Goal: Task Accomplishment & Management: Use online tool/utility

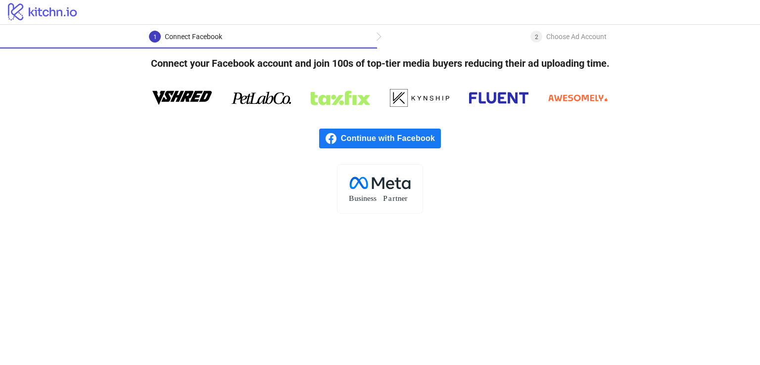
click at [372, 137] on span "Continue with Facebook" at bounding box center [391, 139] width 100 height 20
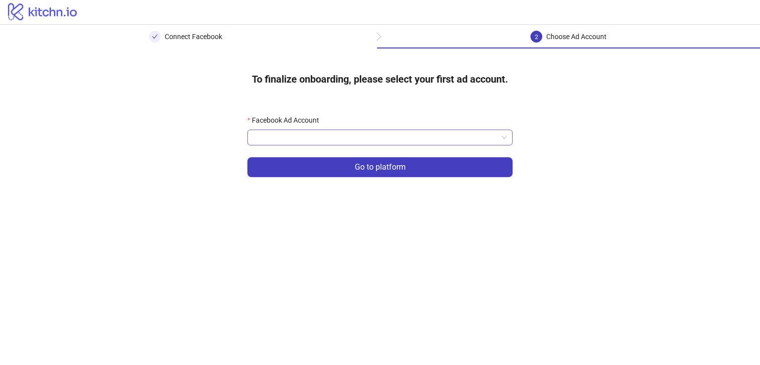
click at [368, 137] on input "Facebook Ad Account" at bounding box center [375, 137] width 245 height 15
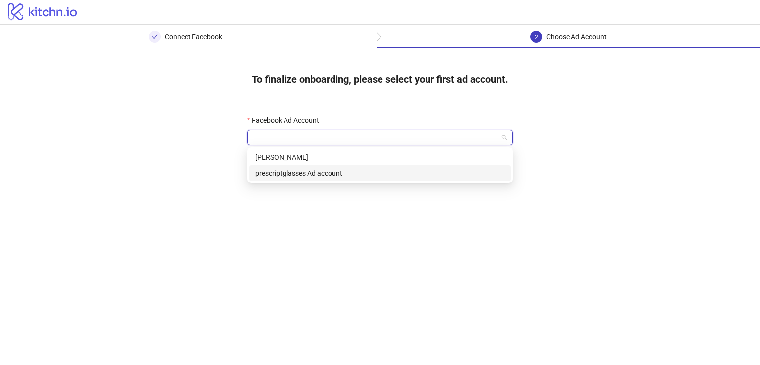
click at [333, 177] on div "prescriptglasses Ad account" at bounding box center [380, 173] width 250 height 11
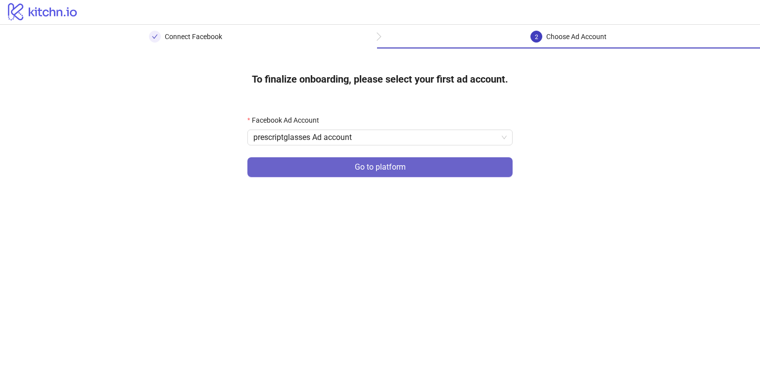
click at [377, 167] on span "Go to platform" at bounding box center [380, 167] width 51 height 9
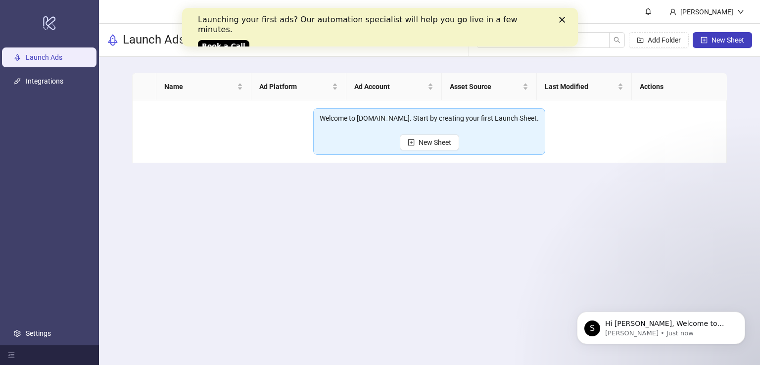
click at [561, 19] on polygon "Close" at bounding box center [562, 20] width 6 height 6
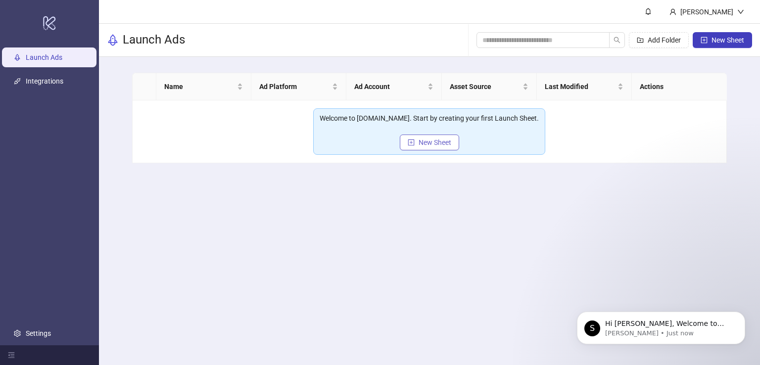
click at [429, 143] on span "New Sheet" at bounding box center [435, 143] width 33 height 8
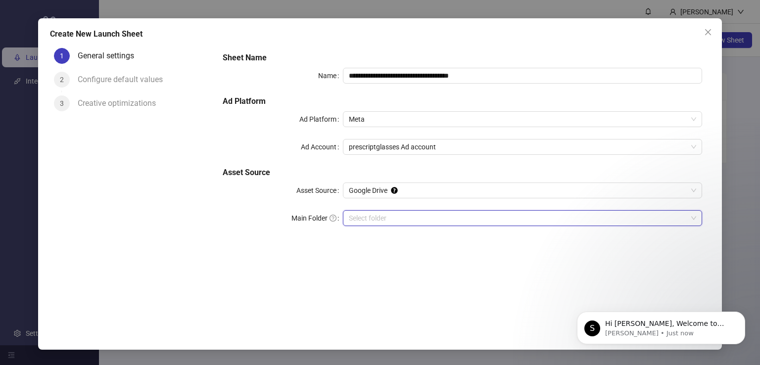
click at [379, 218] on input "Main Folder" at bounding box center [518, 218] width 339 height 15
click at [674, 324] on p "Hi Brian, Welcome to Kitchn.io! 🎉 You’re all set to start launching ads effortl…" at bounding box center [670, 324] width 128 height 10
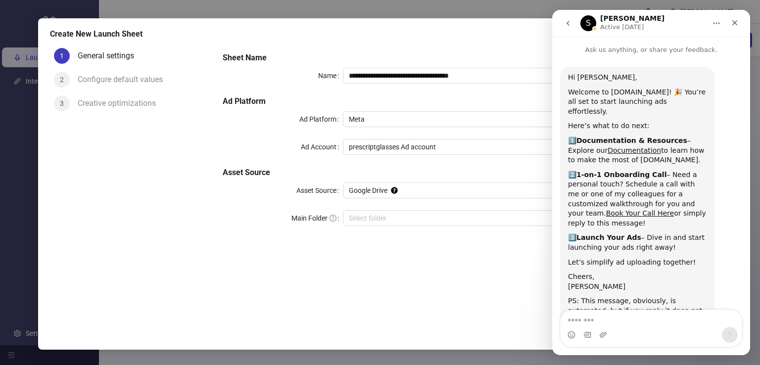
scroll to position [32, 0]
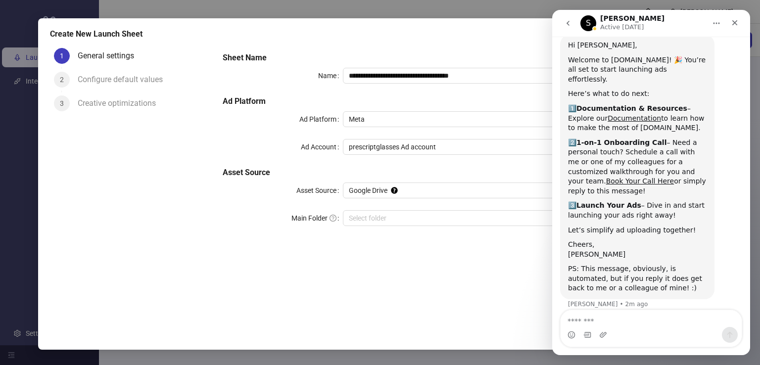
click at [713, 22] on icon "Home" at bounding box center [717, 23] width 8 height 8
click at [515, 303] on div "**********" at bounding box center [463, 181] width 496 height 274
click at [733, 20] on icon "Close" at bounding box center [735, 22] width 5 height 5
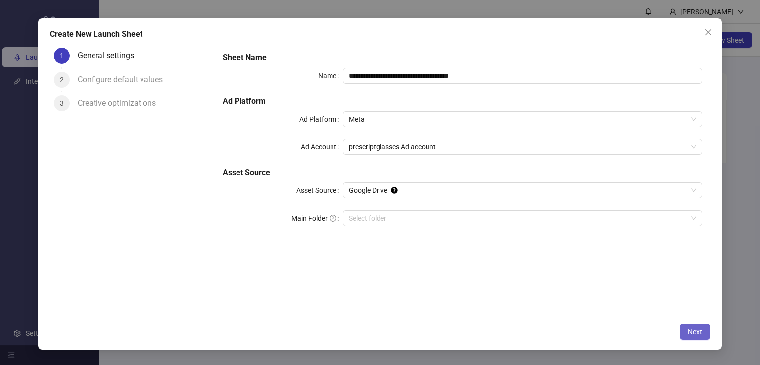
click at [689, 329] on span "Next" at bounding box center [695, 332] width 14 height 8
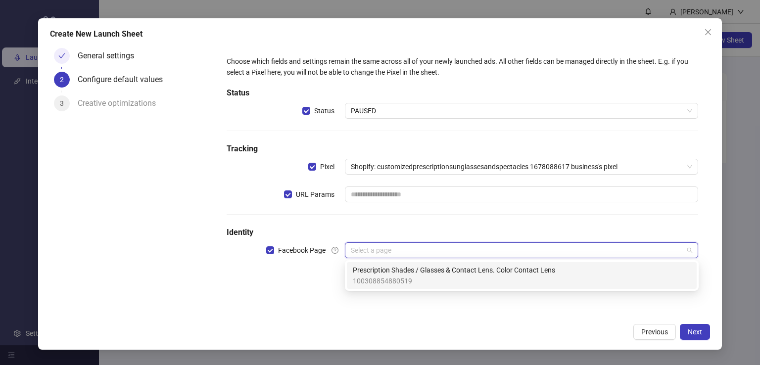
click at [395, 249] on input "search" at bounding box center [517, 250] width 333 height 15
click at [404, 281] on span "100308854880519" at bounding box center [454, 281] width 202 height 11
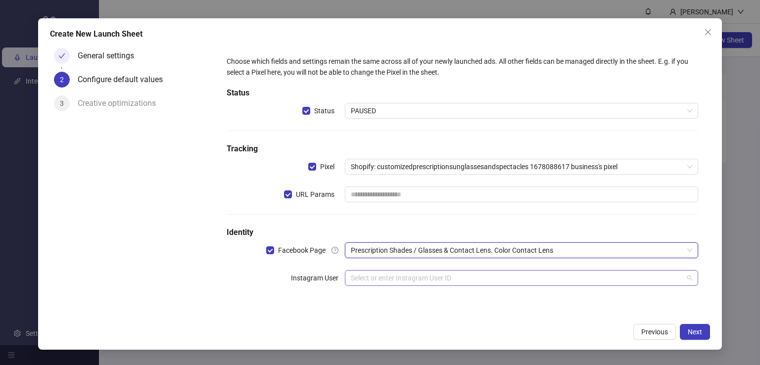
click at [419, 281] on input "search" at bounding box center [517, 278] width 333 height 15
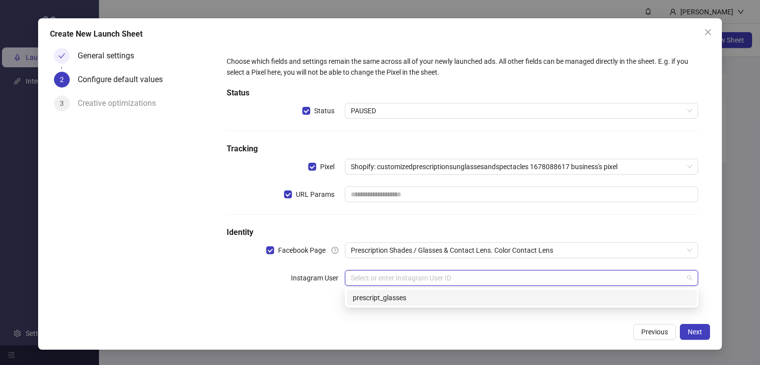
click at [404, 300] on div "prescript_glasses" at bounding box center [522, 298] width 338 height 11
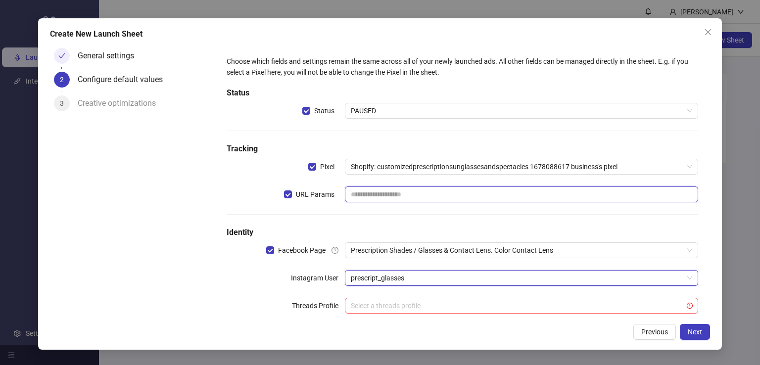
click at [400, 196] on input "text" at bounding box center [522, 195] width 354 height 16
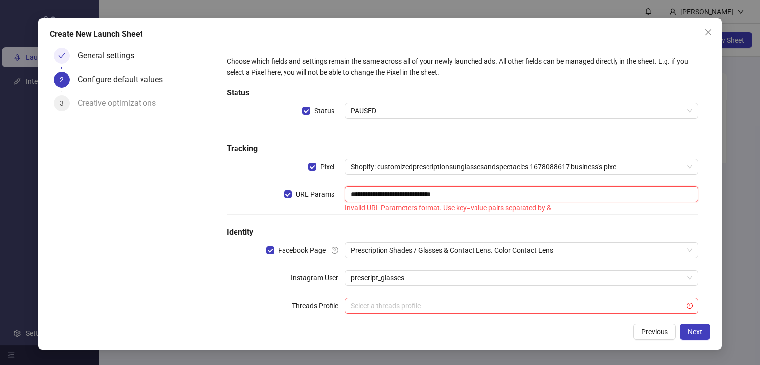
click at [387, 194] on input "**********" at bounding box center [522, 195] width 354 height 16
click at [371, 191] on input "**********" at bounding box center [522, 195] width 354 height 16
click at [366, 195] on input "**********" at bounding box center [522, 195] width 354 height 16
click at [440, 196] on input "**********" at bounding box center [522, 195] width 354 height 16
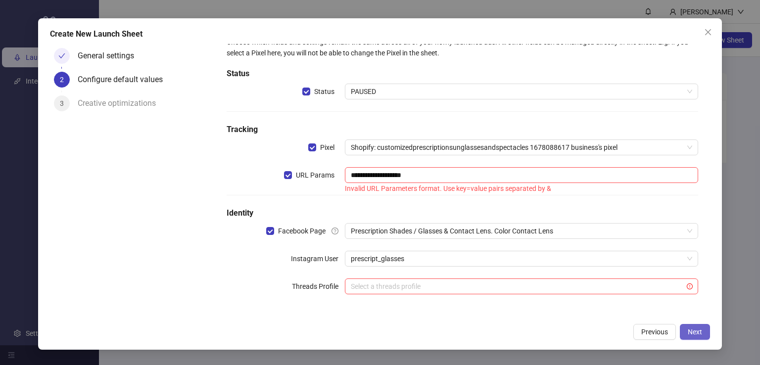
click at [696, 333] on span "Next" at bounding box center [695, 332] width 14 height 8
click at [696, 331] on span "Next" at bounding box center [695, 332] width 14 height 8
click at [440, 175] on input "**********" at bounding box center [522, 175] width 354 height 16
type input "*"
click at [697, 333] on span "Next" at bounding box center [695, 332] width 14 height 8
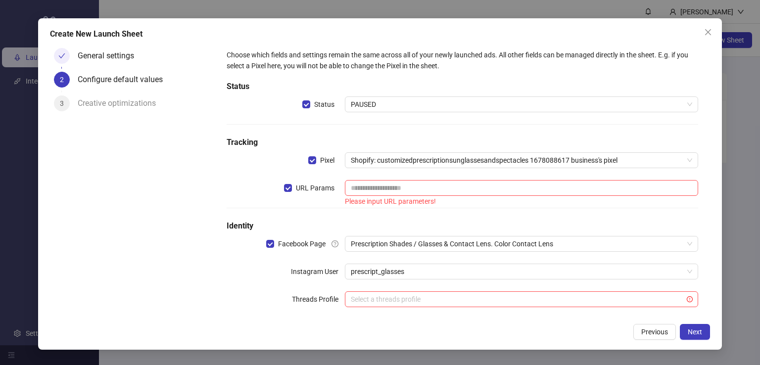
scroll to position [0, 0]
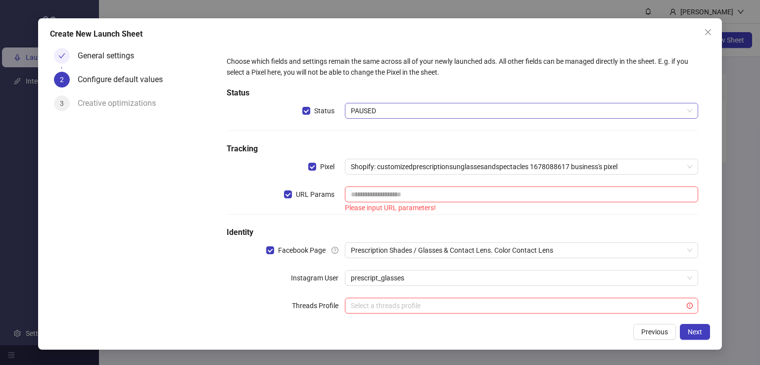
click at [397, 112] on span "PAUSED" at bounding box center [522, 110] width 342 height 15
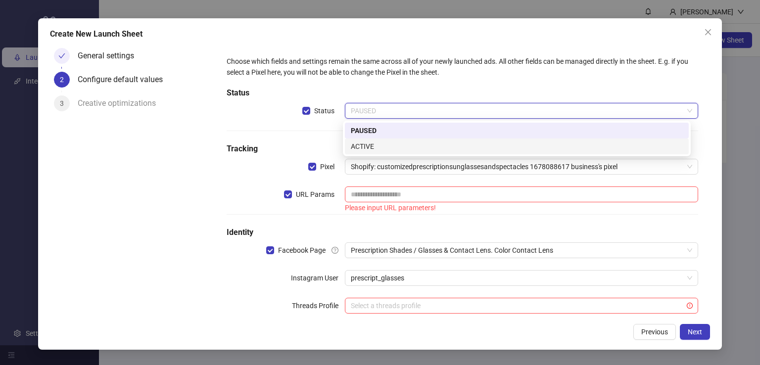
click at [362, 148] on div "ACTIVE" at bounding box center [517, 146] width 332 height 11
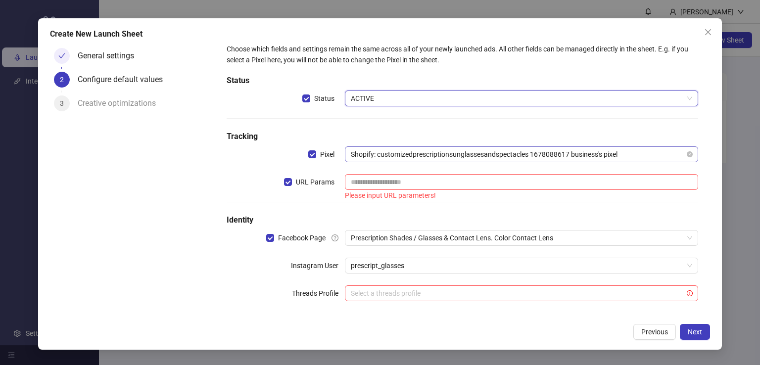
scroll to position [19, 0]
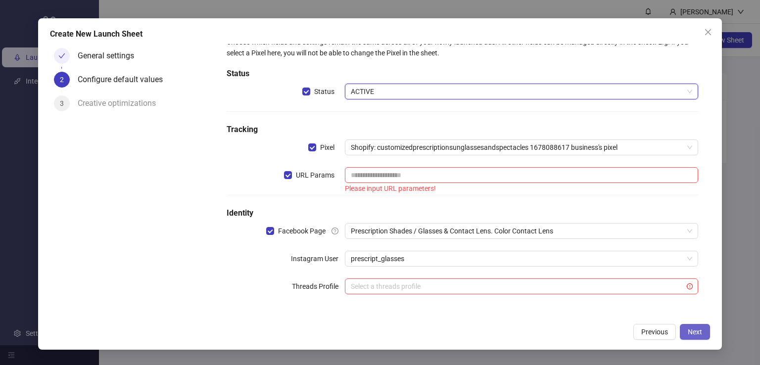
click at [690, 334] on span "Next" at bounding box center [695, 332] width 14 height 8
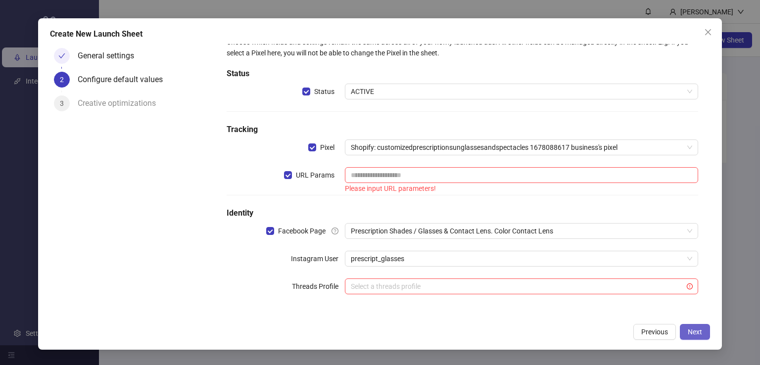
click at [700, 333] on span "Next" at bounding box center [695, 332] width 14 height 8
click at [697, 335] on span "Next" at bounding box center [695, 332] width 14 height 8
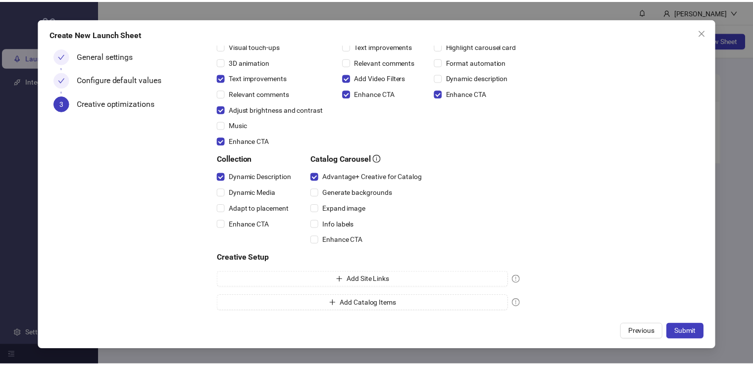
scroll to position [136, 0]
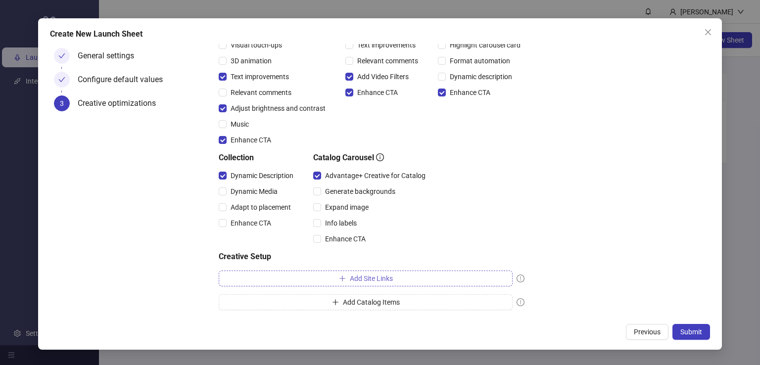
click at [385, 278] on span "Add Site Links" at bounding box center [371, 279] width 43 height 8
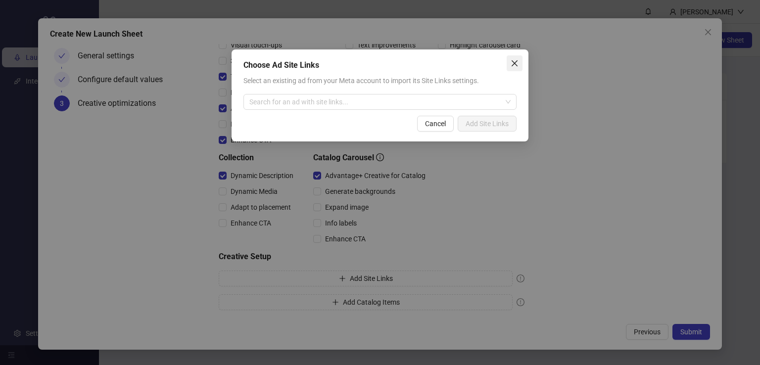
click at [519, 59] on span "Close" at bounding box center [515, 63] width 16 height 8
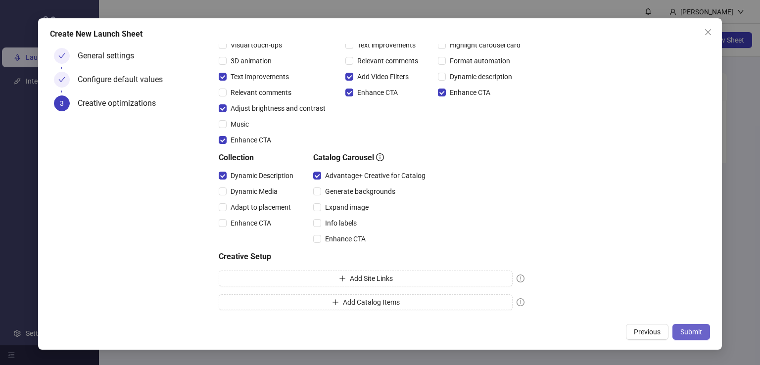
click at [689, 328] on span "Submit" at bounding box center [692, 332] width 22 height 8
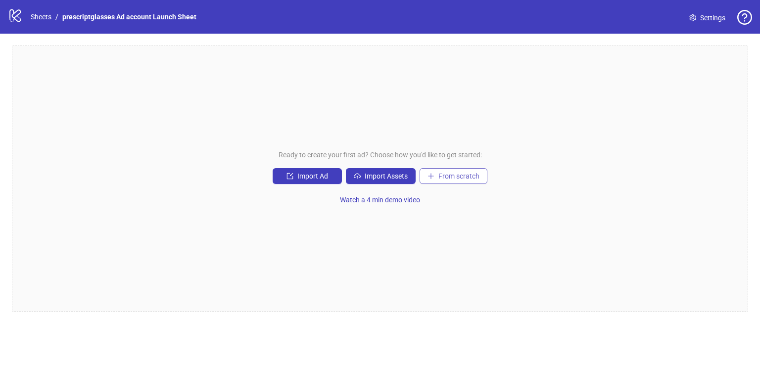
click at [457, 174] on span "From scratch" at bounding box center [459, 176] width 41 height 8
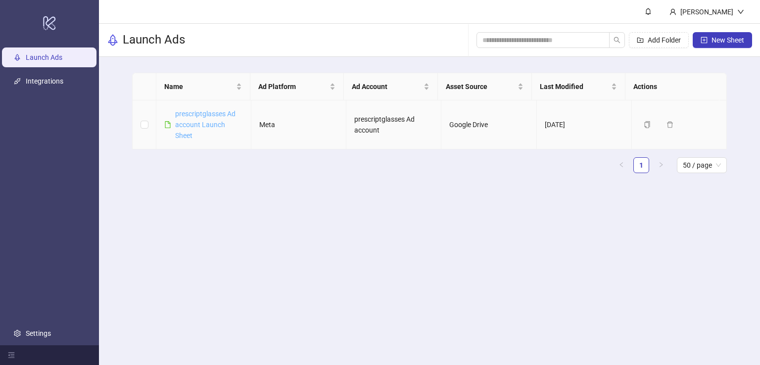
click at [209, 126] on link "prescriptglasses Ad account Launch Sheet" at bounding box center [205, 125] width 60 height 30
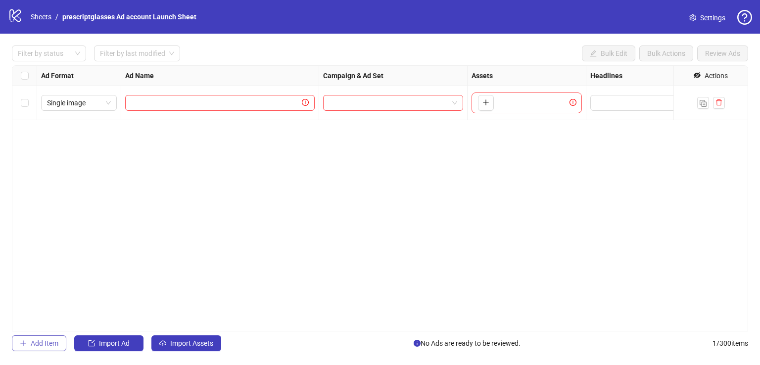
click at [34, 344] on span "Add Item" at bounding box center [45, 344] width 28 height 8
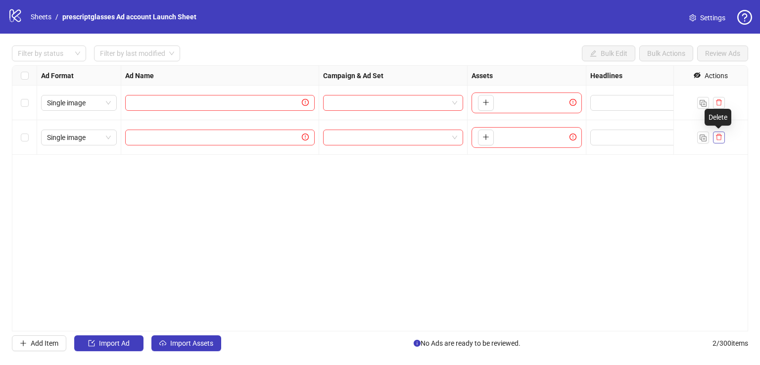
click at [718, 135] on icon "delete" at bounding box center [719, 137] width 7 height 7
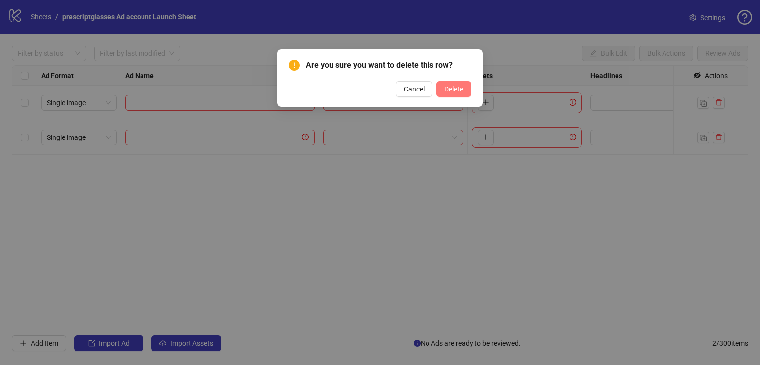
click at [448, 85] on span "Delete" at bounding box center [454, 89] width 19 height 8
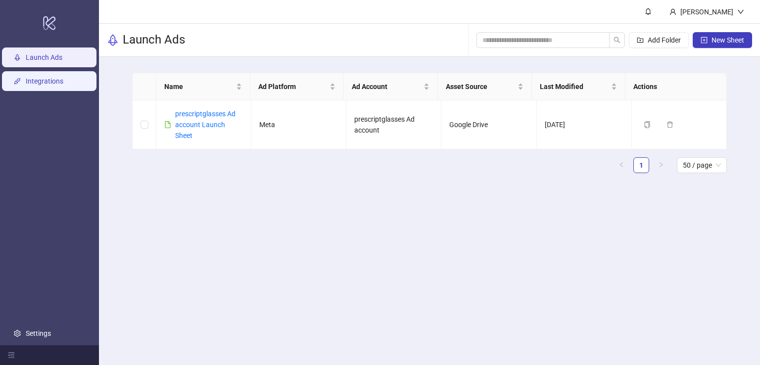
click at [44, 79] on link "Integrations" at bounding box center [45, 81] width 38 height 8
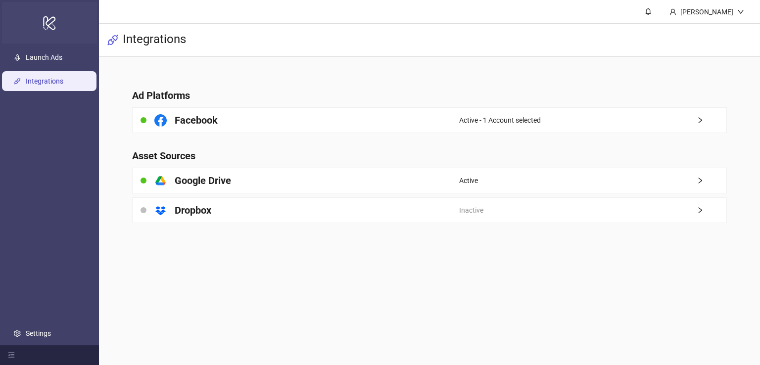
click at [51, 26] on icon "logo/logo-mobile" at bounding box center [50, 23] width 14 height 24
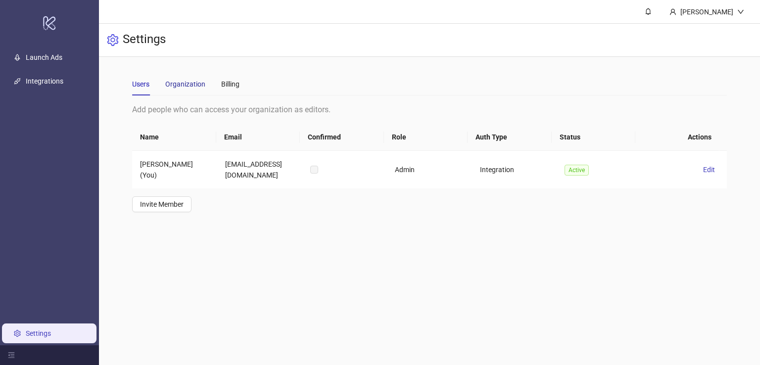
click at [189, 84] on div "Organization" at bounding box center [185, 84] width 40 height 11
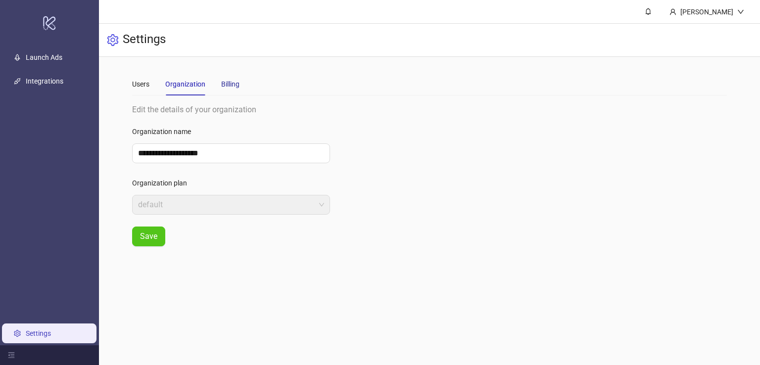
click at [232, 83] on div "Billing" at bounding box center [230, 84] width 18 height 11
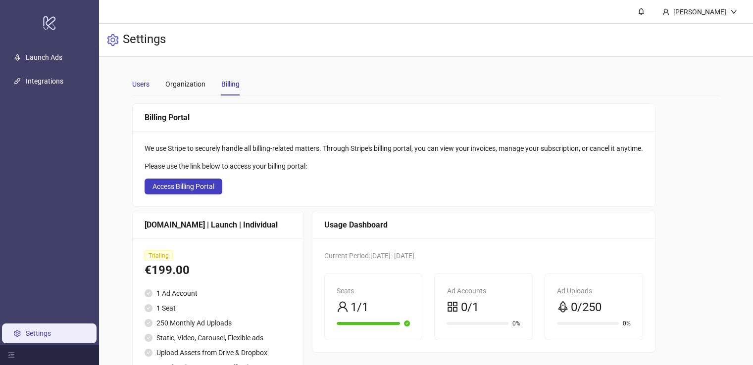
click at [136, 84] on div "Users" at bounding box center [140, 84] width 17 height 11
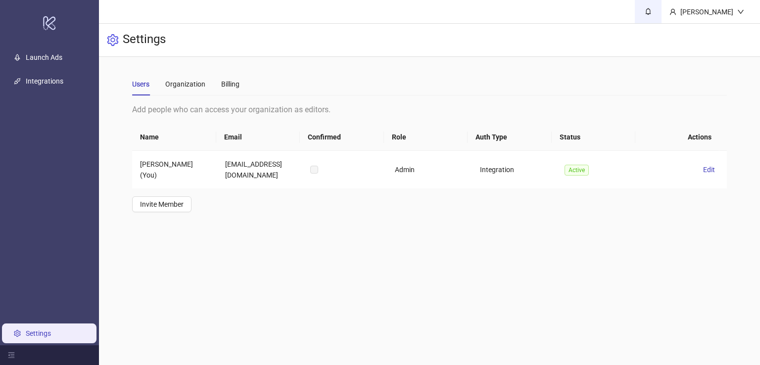
click at [652, 10] on icon "bell" at bounding box center [648, 11] width 7 height 7
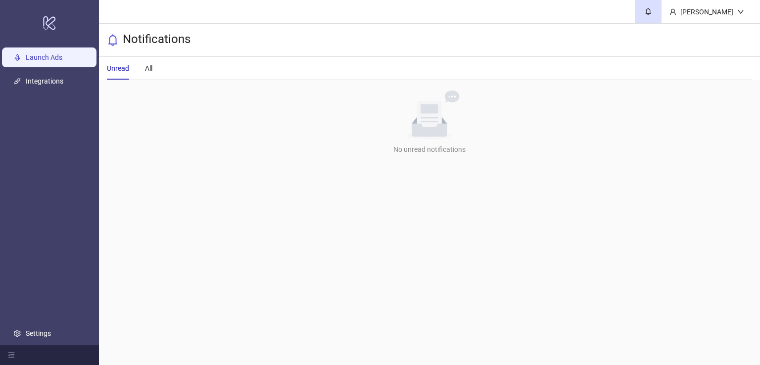
click at [38, 58] on link "Launch Ads" at bounding box center [44, 57] width 37 height 8
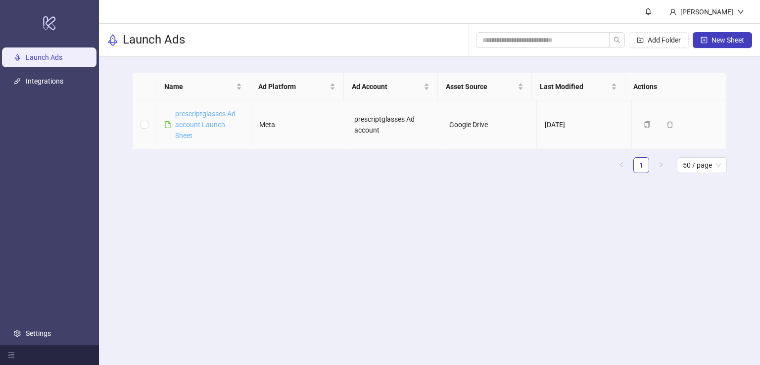
click at [190, 121] on link "prescriptglasses Ad account Launch Sheet" at bounding box center [205, 125] width 60 height 30
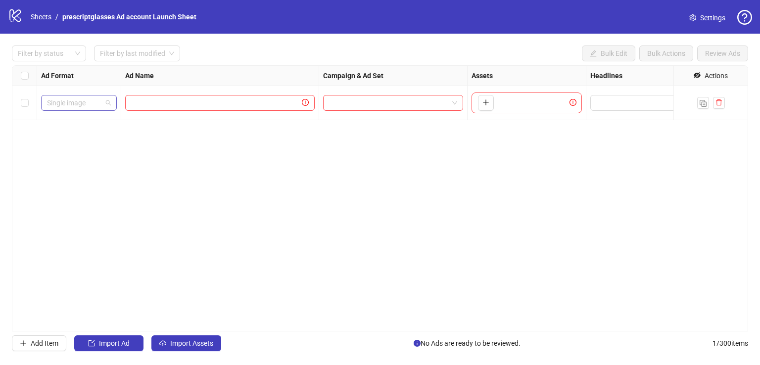
click at [109, 103] on span "Single image" at bounding box center [79, 103] width 64 height 15
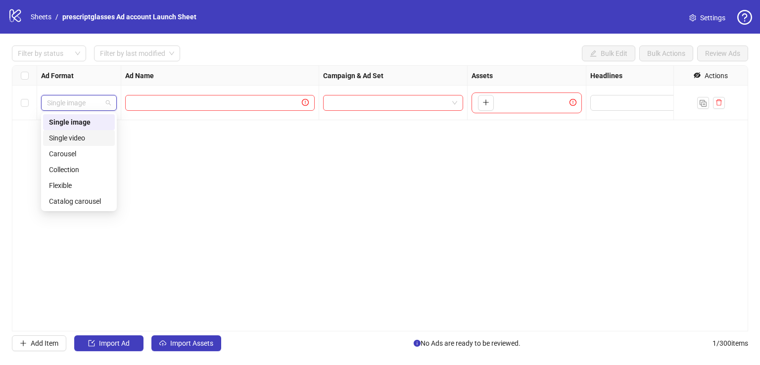
click at [76, 137] on div "Single video" at bounding box center [79, 138] width 60 height 11
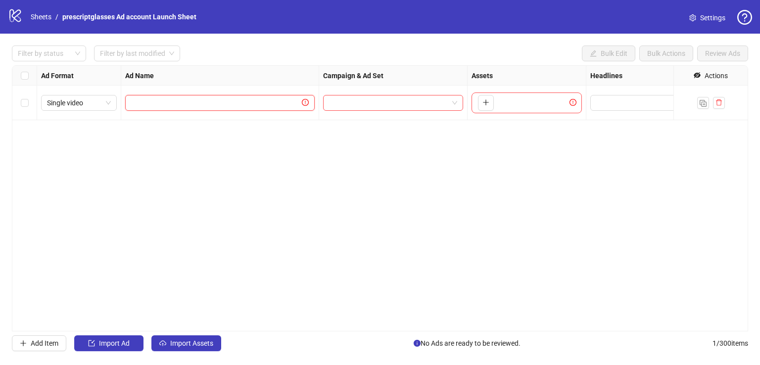
click at [140, 102] on input "text" at bounding box center [215, 103] width 169 height 11
type input "**********"
click at [377, 102] on input "search" at bounding box center [388, 103] width 119 height 15
click at [517, 100] on div "To pick up a draggable item, press the space bar. While dragging, use the arrow…" at bounding box center [527, 103] width 110 height 21
click at [484, 104] on icon "plus" at bounding box center [486, 102] width 7 height 7
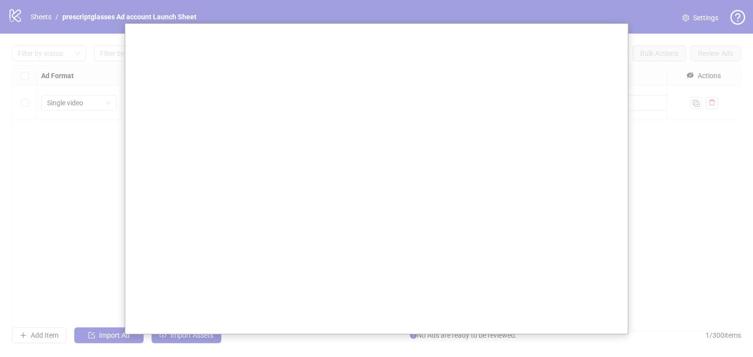
scroll to position [40, 0]
click at [653, 190] on div at bounding box center [380, 182] width 760 height 365
click at [57, 173] on div at bounding box center [380, 182] width 760 height 365
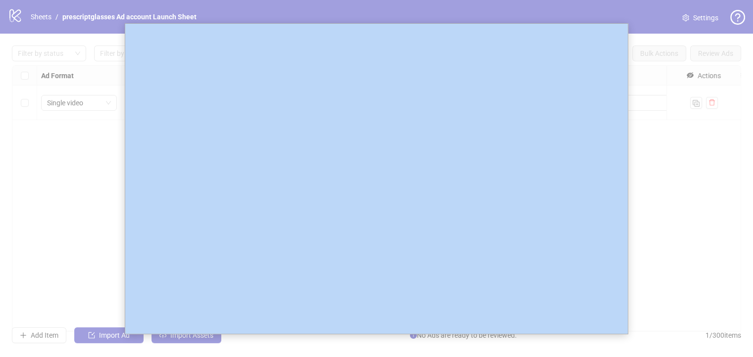
click at [57, 173] on div at bounding box center [380, 182] width 760 height 365
click at [63, 209] on div at bounding box center [380, 182] width 760 height 365
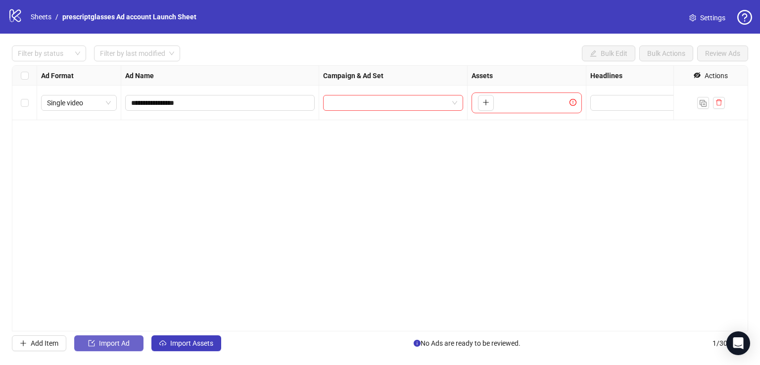
click at [108, 344] on span "Import Ad" at bounding box center [114, 344] width 31 height 8
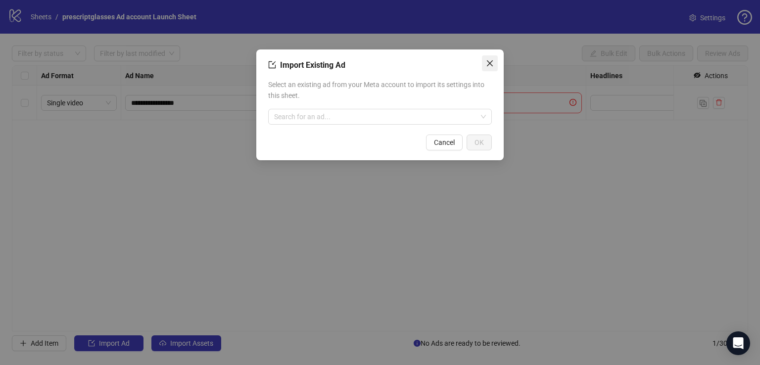
click at [490, 62] on icon "close" at bounding box center [490, 63] width 8 height 8
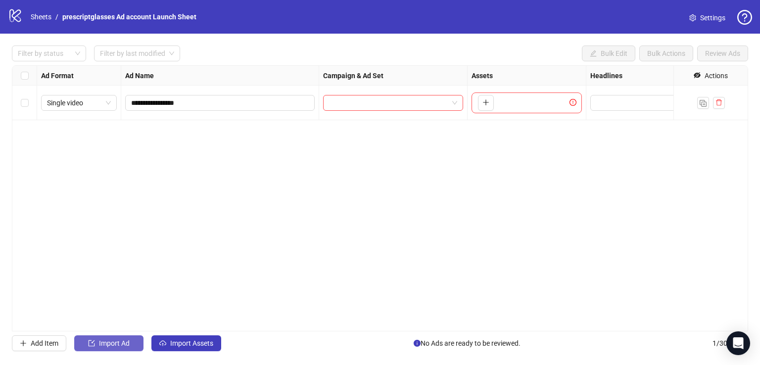
click at [109, 343] on span "Import Ad" at bounding box center [114, 344] width 31 height 8
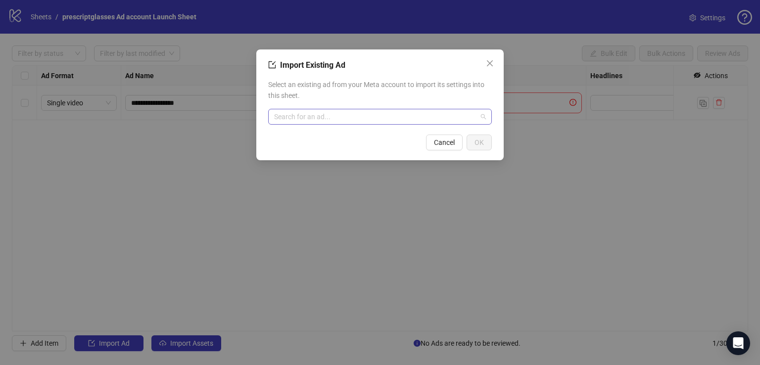
click at [343, 118] on input "search" at bounding box center [375, 116] width 203 height 15
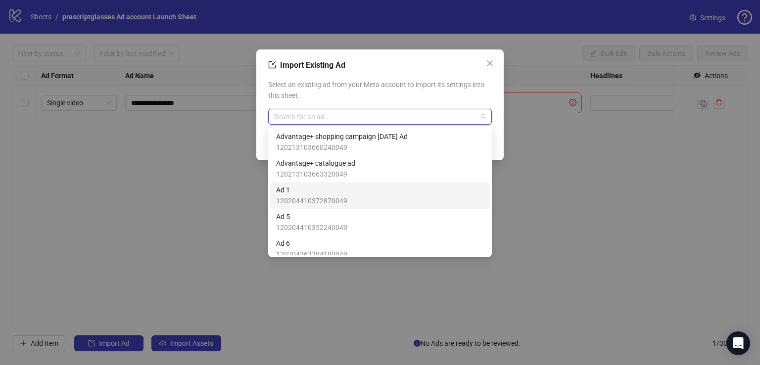
click at [322, 199] on span "120204410372870049" at bounding box center [311, 201] width 71 height 11
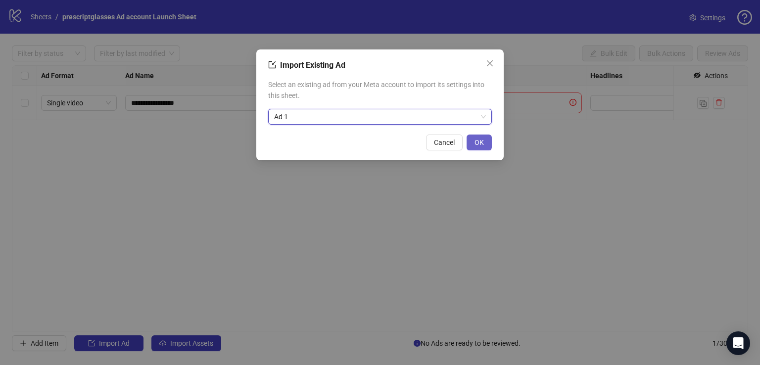
click at [477, 142] on span "OK" at bounding box center [479, 143] width 9 height 8
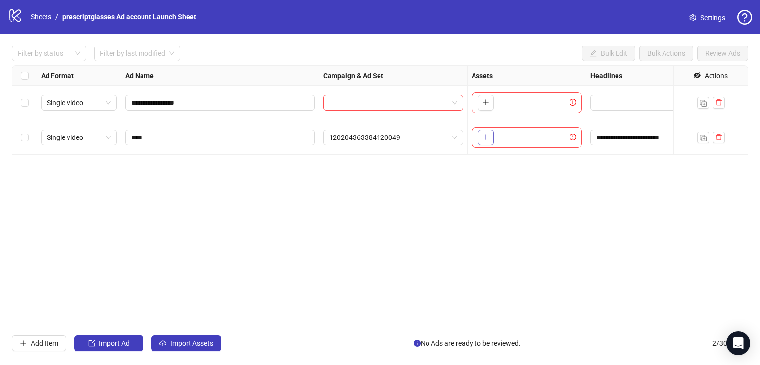
click at [485, 136] on icon "plus" at bounding box center [486, 137] width 7 height 7
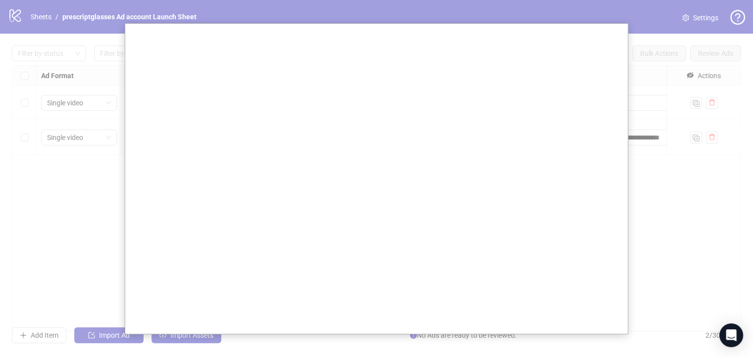
click at [640, 187] on div at bounding box center [380, 182] width 760 height 365
click at [96, 163] on div at bounding box center [380, 182] width 760 height 365
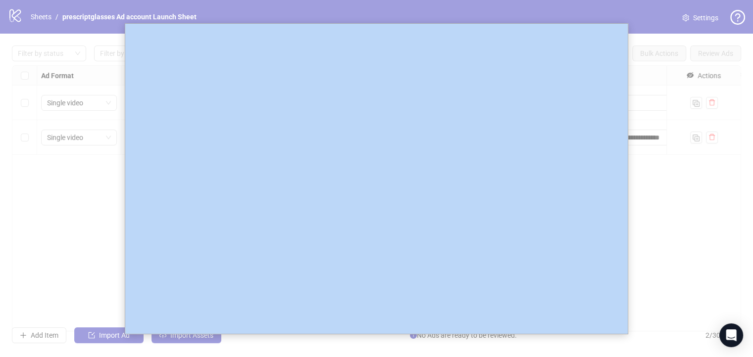
click at [96, 163] on div at bounding box center [380, 182] width 760 height 365
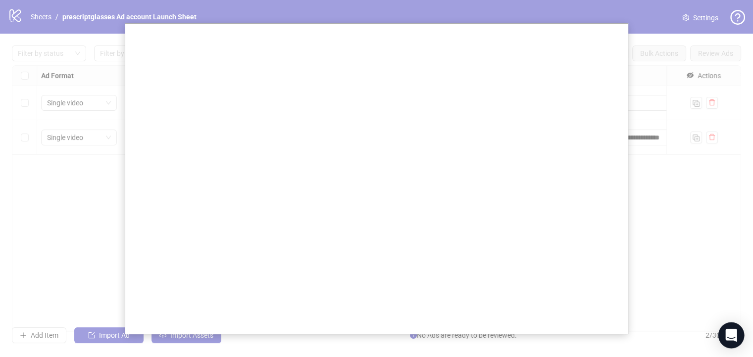
click at [729, 338] on icon "Open Intercom Messenger" at bounding box center [731, 335] width 13 height 13
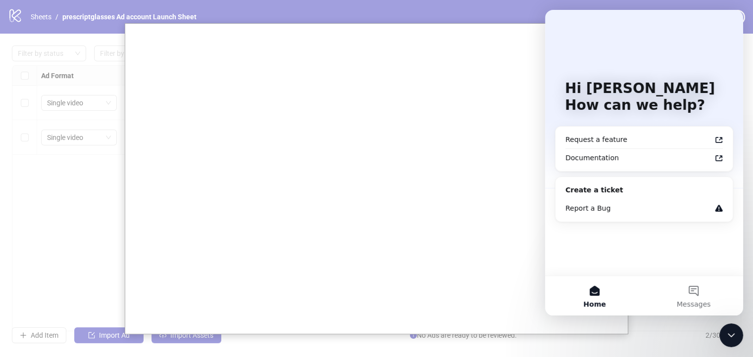
click at [51, 208] on div at bounding box center [380, 182] width 760 height 365
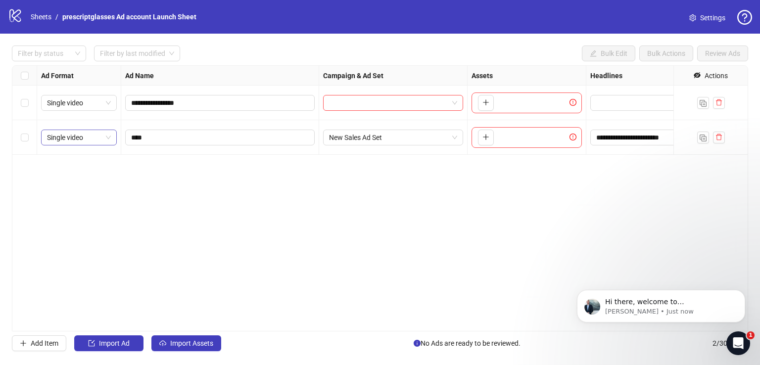
click at [61, 137] on span "Single video" at bounding box center [79, 137] width 64 height 15
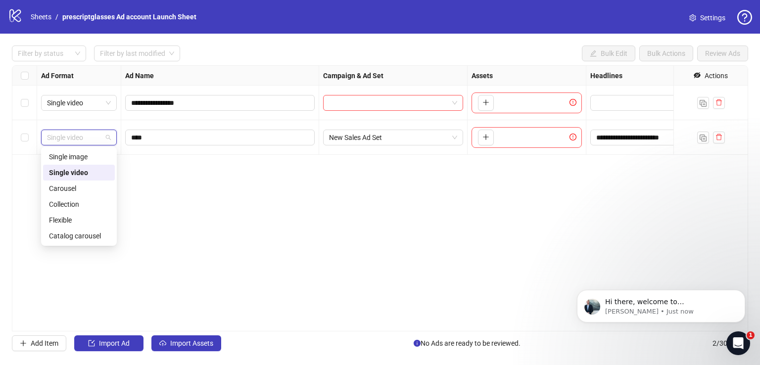
click at [77, 173] on div "Single video" at bounding box center [79, 172] width 60 height 11
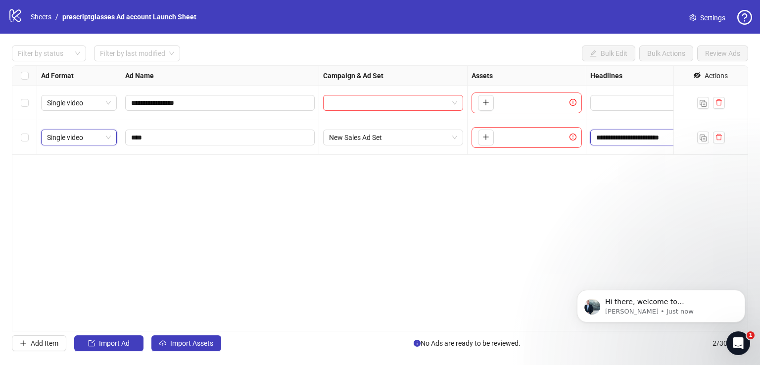
click at [667, 140] on input "**********" at bounding box center [654, 137] width 114 height 11
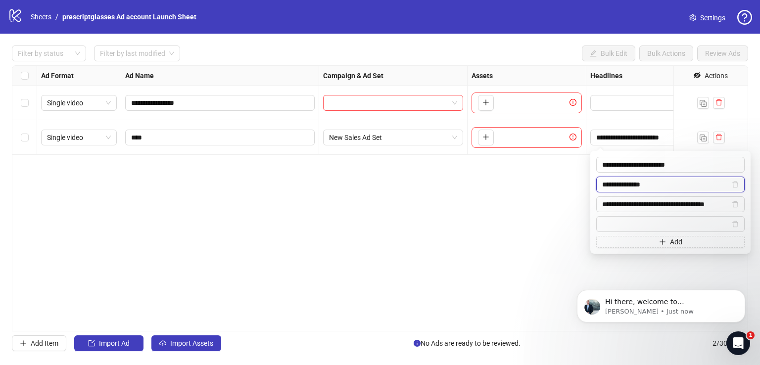
click at [640, 184] on input "**********" at bounding box center [667, 184] width 128 height 11
click at [571, 222] on div "**********" at bounding box center [380, 198] width 737 height 266
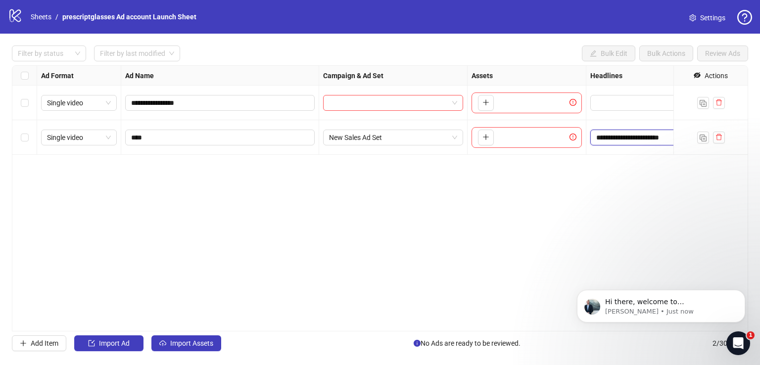
click at [657, 140] on input "**********" at bounding box center [654, 137] width 114 height 11
click at [656, 162] on input "**********" at bounding box center [671, 165] width 149 height 16
click at [505, 245] on div "**********" at bounding box center [380, 198] width 737 height 266
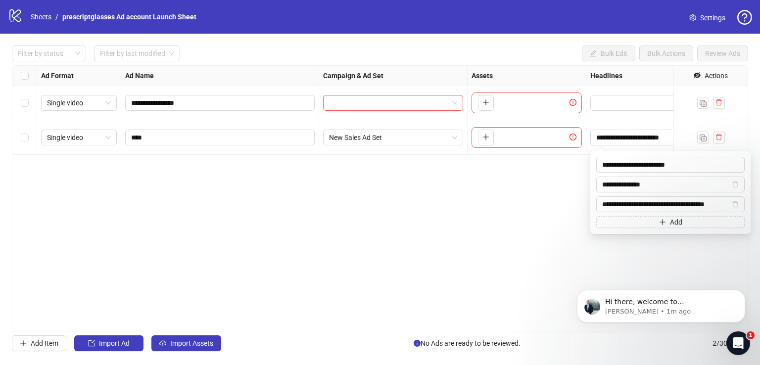
click at [650, 164] on div "**********" at bounding box center [380, 198] width 737 height 266
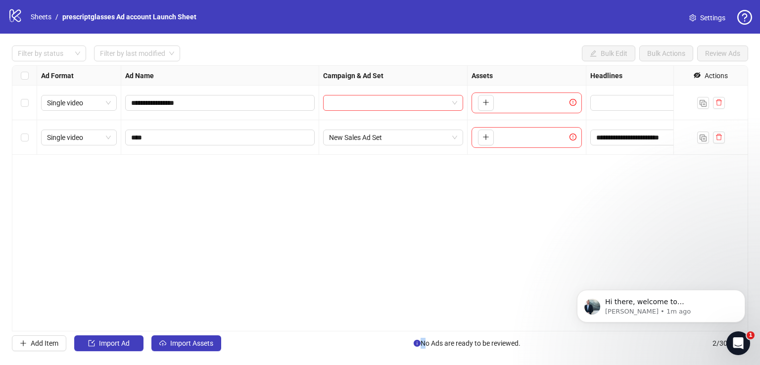
click at [713, 13] on span "Settings" at bounding box center [713, 17] width 25 height 11
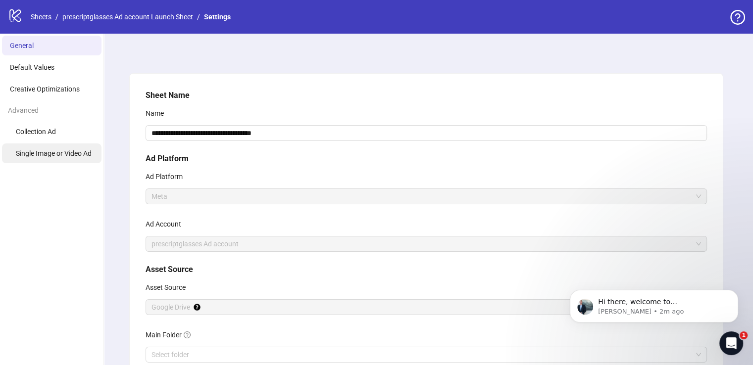
drag, startPoint x: 58, startPoint y: 90, endPoint x: 72, endPoint y: 155, distance: 66.3
click at [58, 90] on span "Creative Optimizations" at bounding box center [45, 89] width 70 height 8
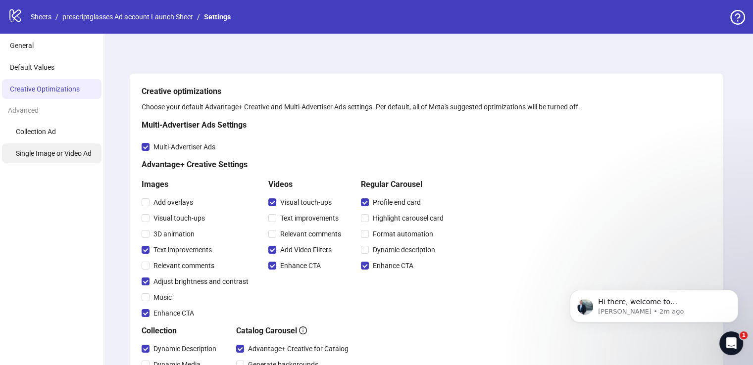
click at [44, 152] on span "Single Image or Video Ad" at bounding box center [54, 154] width 76 height 8
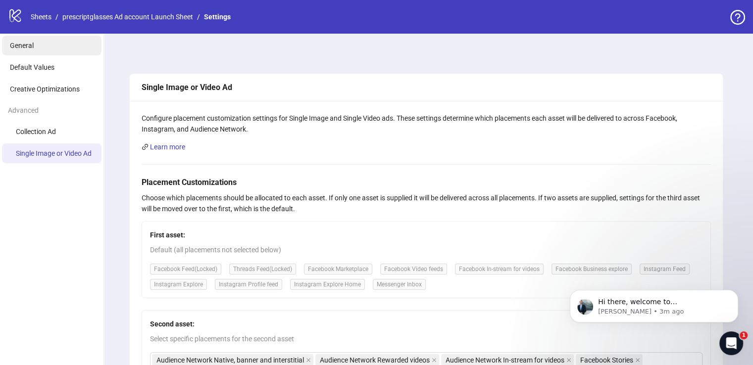
click at [22, 43] on span "General" at bounding box center [22, 46] width 24 height 8
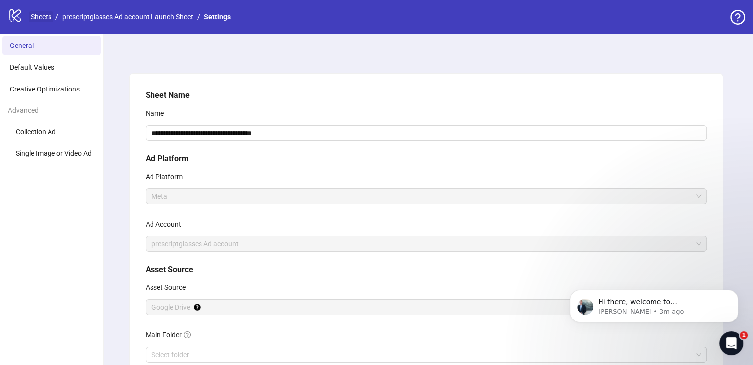
click at [38, 15] on link "Sheets" at bounding box center [41, 16] width 25 height 11
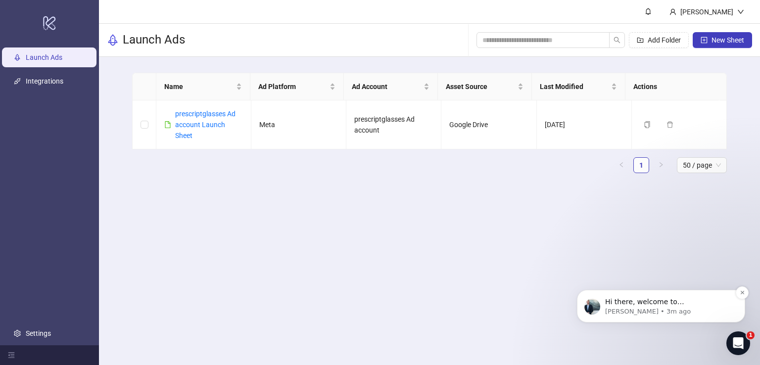
click at [672, 300] on p "Hi there, welcome to Kitchn.io. I'll reach out via e-mail separately, but just …" at bounding box center [670, 303] width 128 height 10
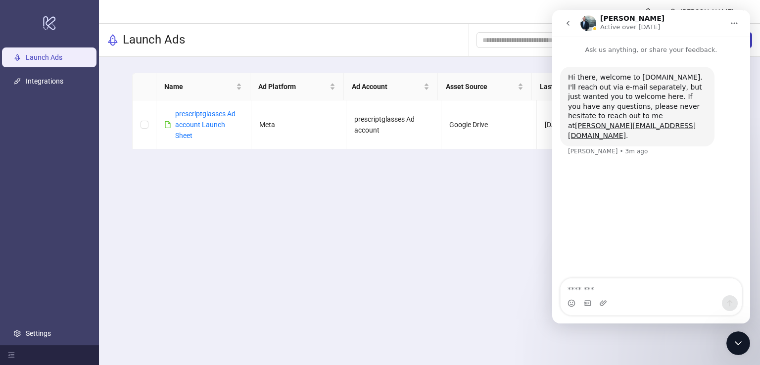
click at [570, 21] on icon "go back" at bounding box center [568, 23] width 8 height 8
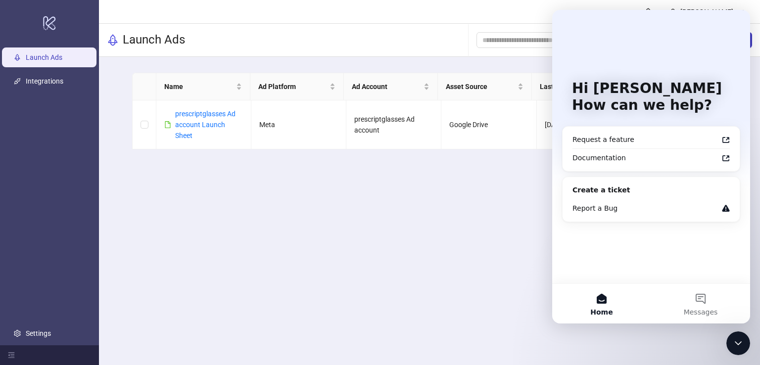
click at [510, 239] on main "Brian Pommy Launch Ads Add Folder New Sheet Name Ad Platform Ad Account Asset S…" at bounding box center [429, 182] width 661 height 365
click at [737, 344] on icon "Close Intercom Messenger" at bounding box center [738, 344] width 7 height 4
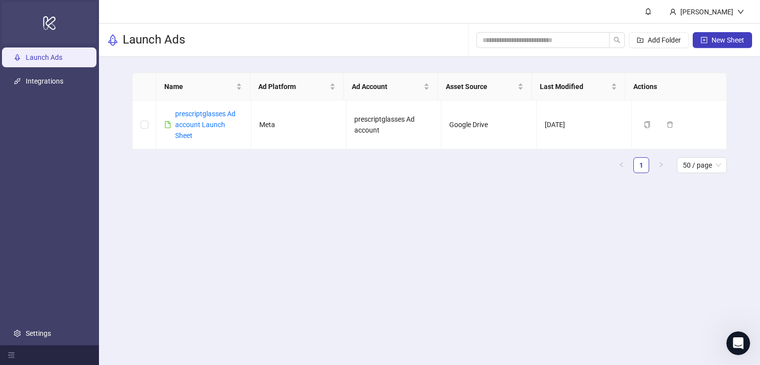
click at [46, 19] on icon "logo/logo-mobile" at bounding box center [50, 23] width 14 height 24
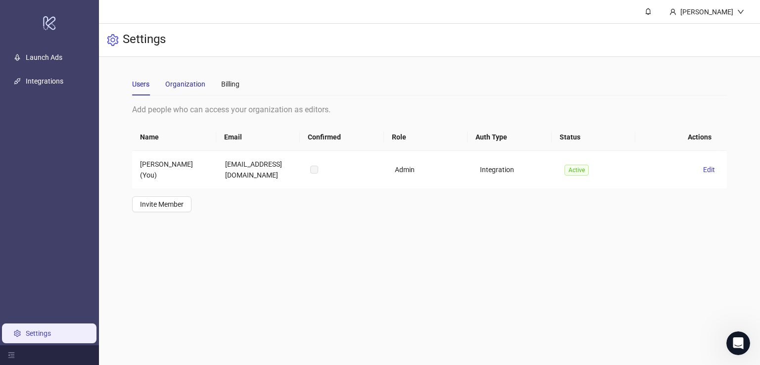
click at [181, 82] on div "Organization" at bounding box center [185, 84] width 40 height 11
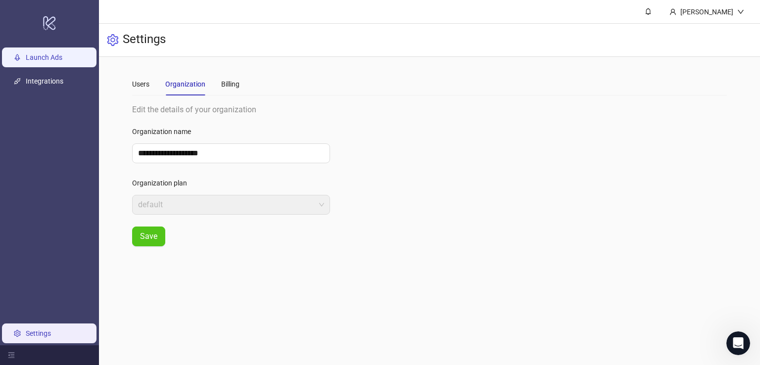
click at [44, 58] on link "Launch Ads" at bounding box center [44, 57] width 37 height 8
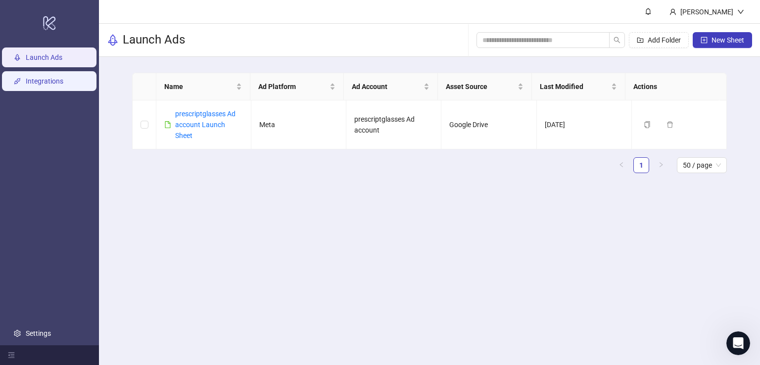
click at [49, 82] on link "Integrations" at bounding box center [45, 81] width 38 height 8
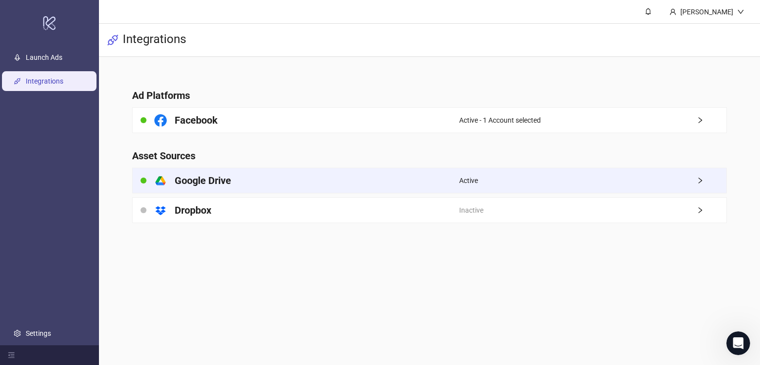
click at [630, 178] on div "Active" at bounding box center [592, 180] width 267 height 25
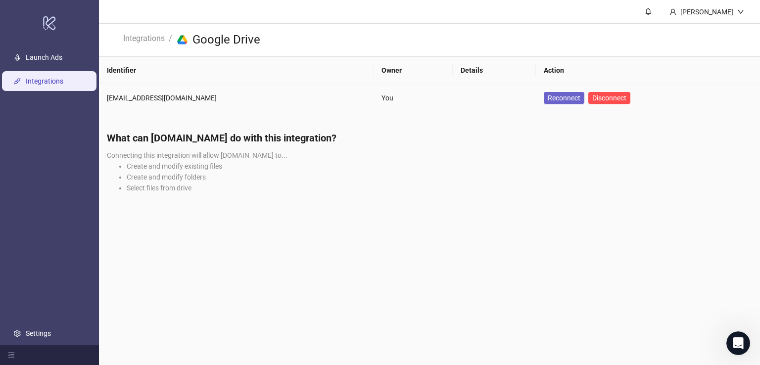
click at [548, 96] on span "Reconnect" at bounding box center [564, 98] width 33 height 8
